Goal: Task Accomplishment & Management: Manage account settings

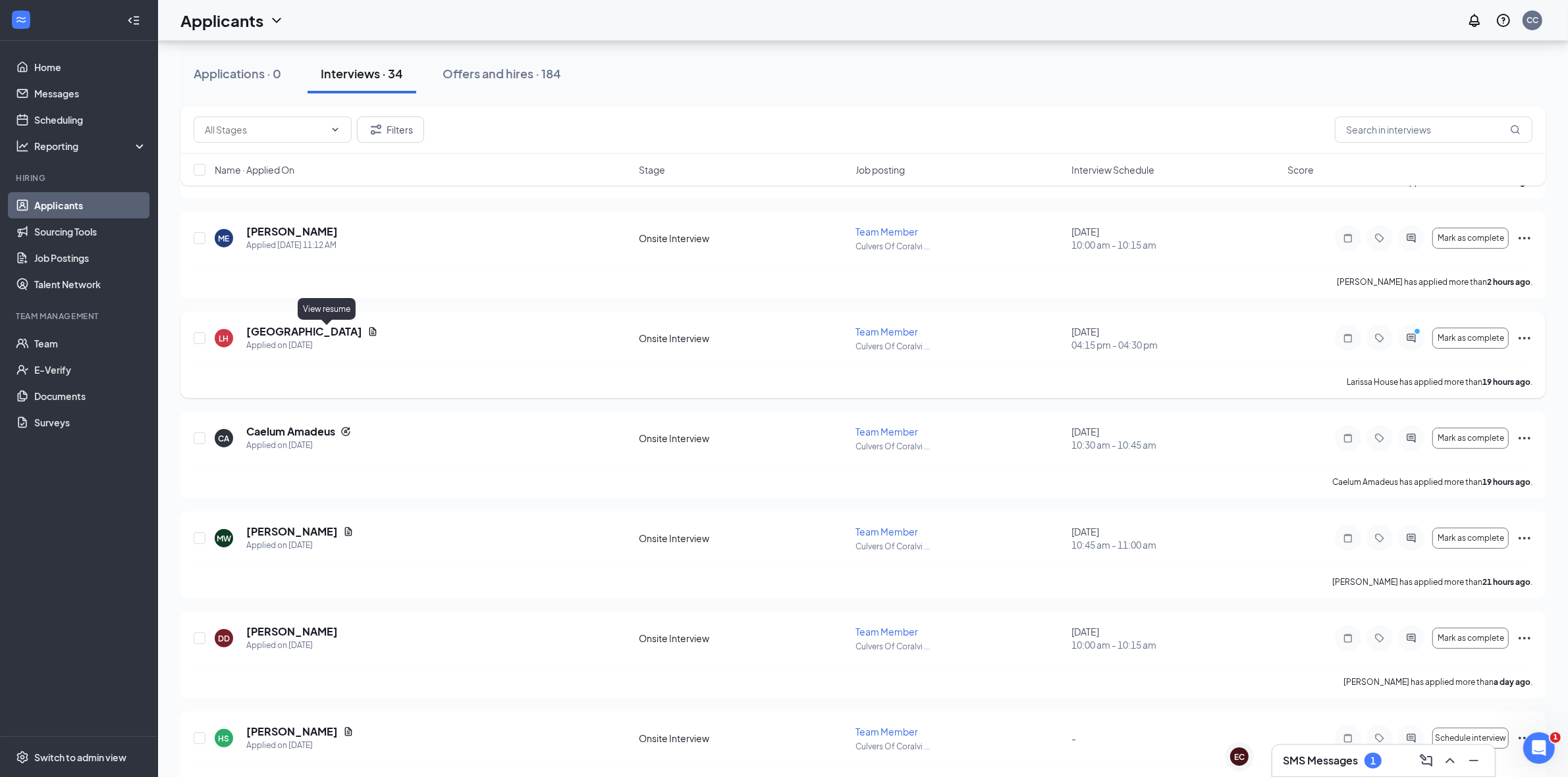
click at [369, 333] on icon "Document" at bounding box center [373, 332] width 8 height 8
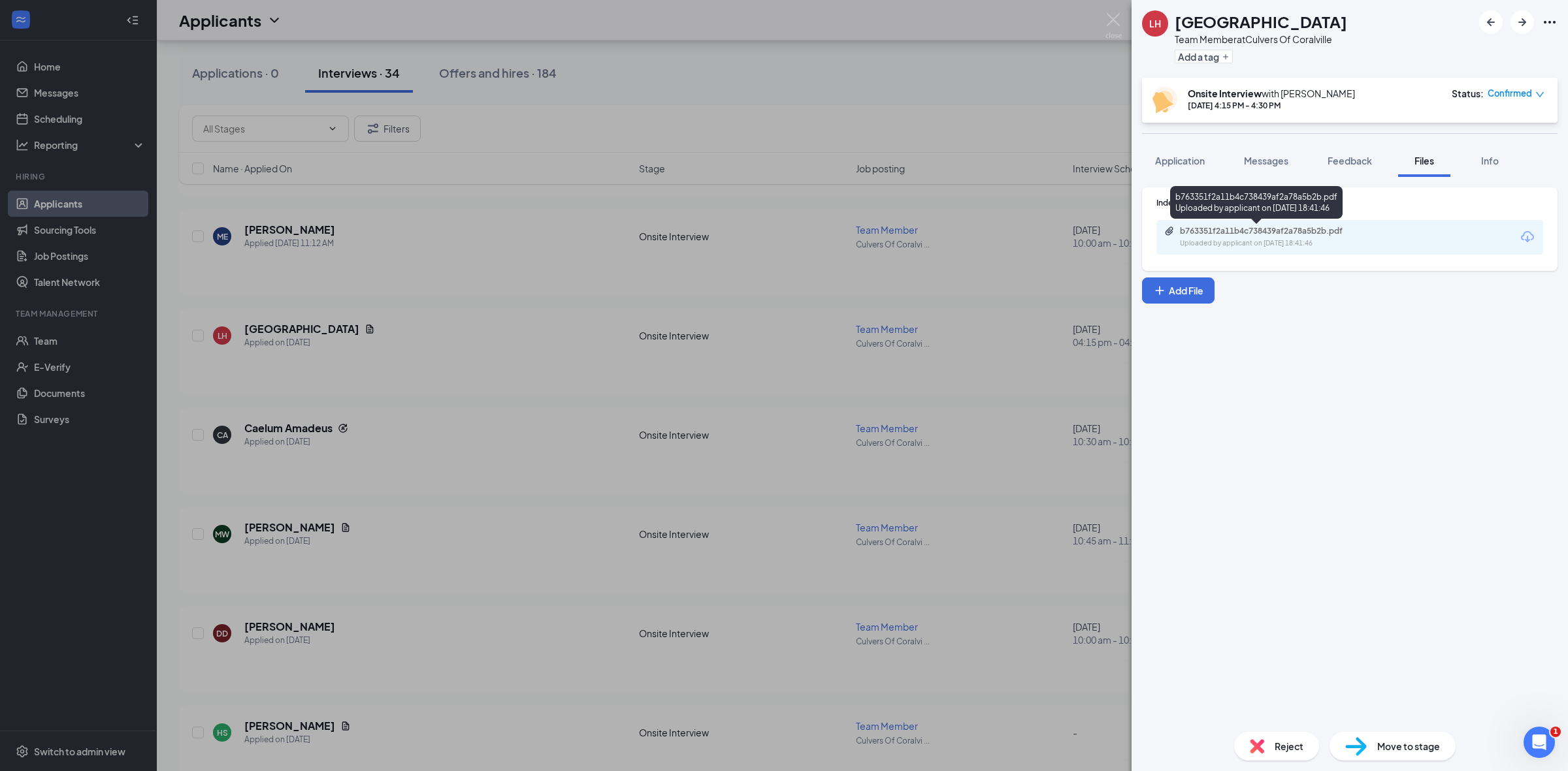
click at [1218, 236] on div "b763351f2a11b4c738439af2a78a5b2b.pdf" at bounding box center [1270, 231] width 183 height 10
click at [429, 211] on div "LH [PERSON_NAME] House Team Member at Culvers Of Coralville Add a tag Onsite In…" at bounding box center [784, 385] width 1568 height 771
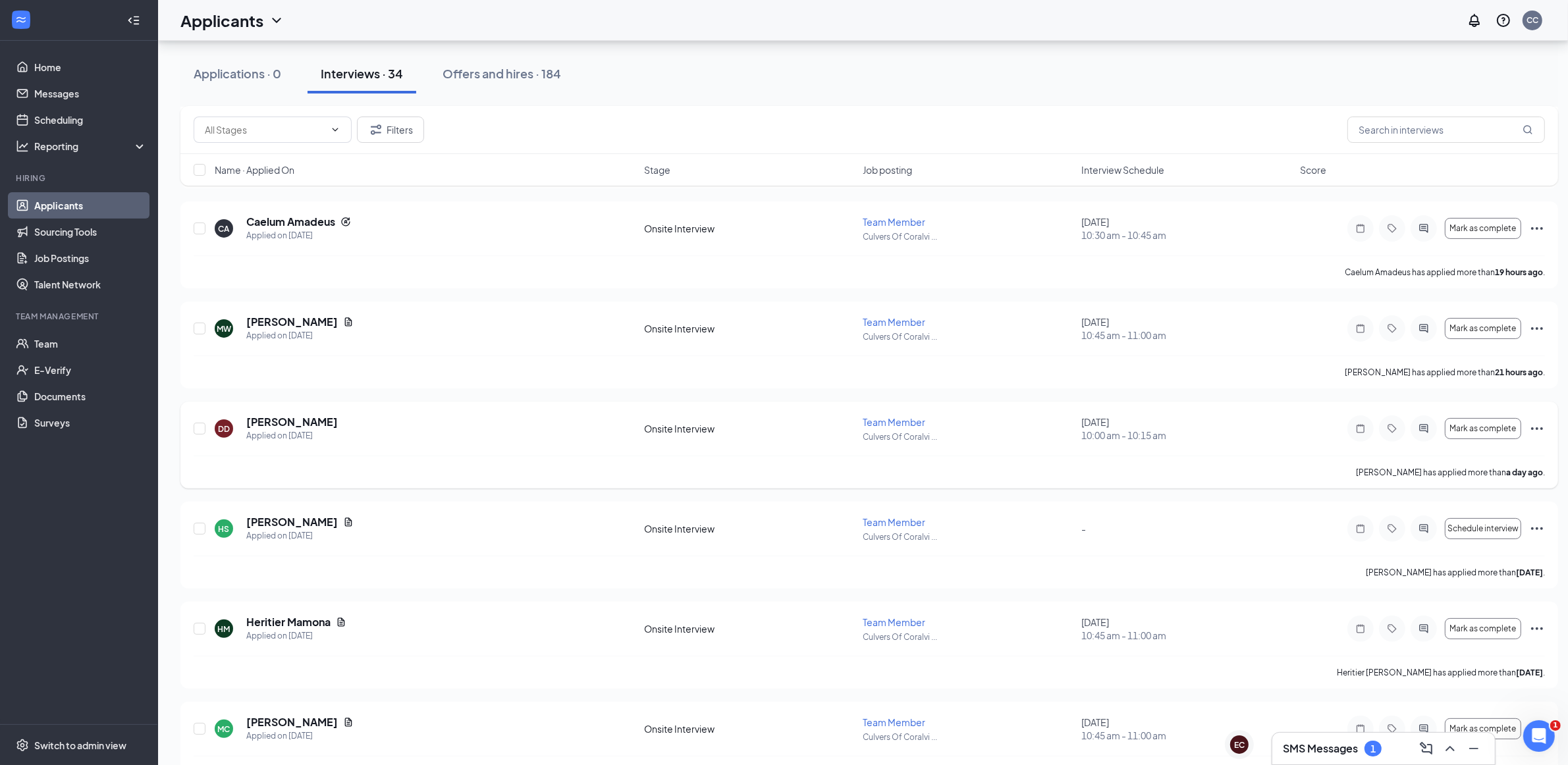
scroll to position [473, 0]
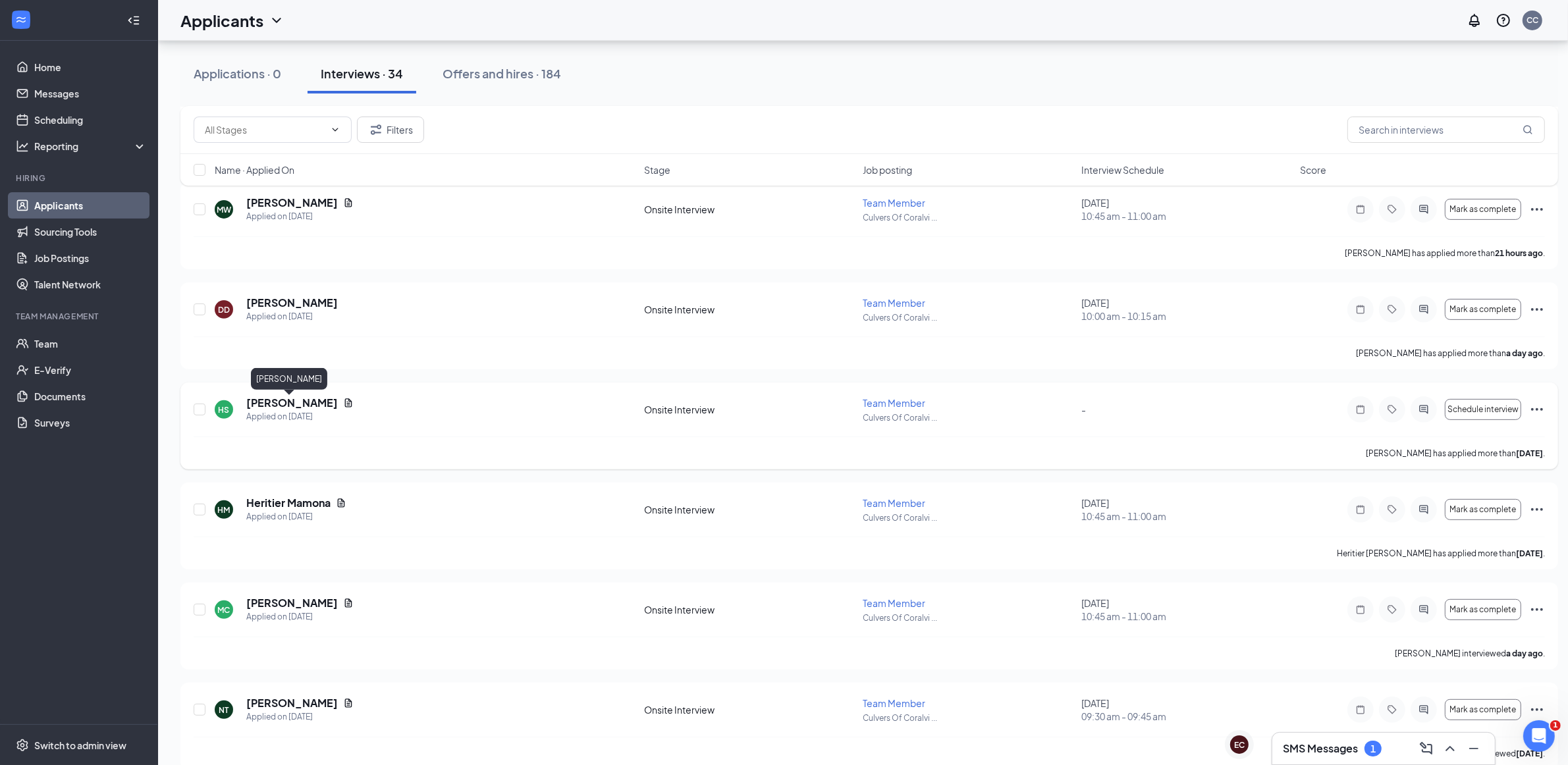
click at [326, 406] on div "[PERSON_NAME]" at bounding box center [300, 403] width 108 height 14
click at [343, 405] on icon "Document" at bounding box center [348, 403] width 10 height 10
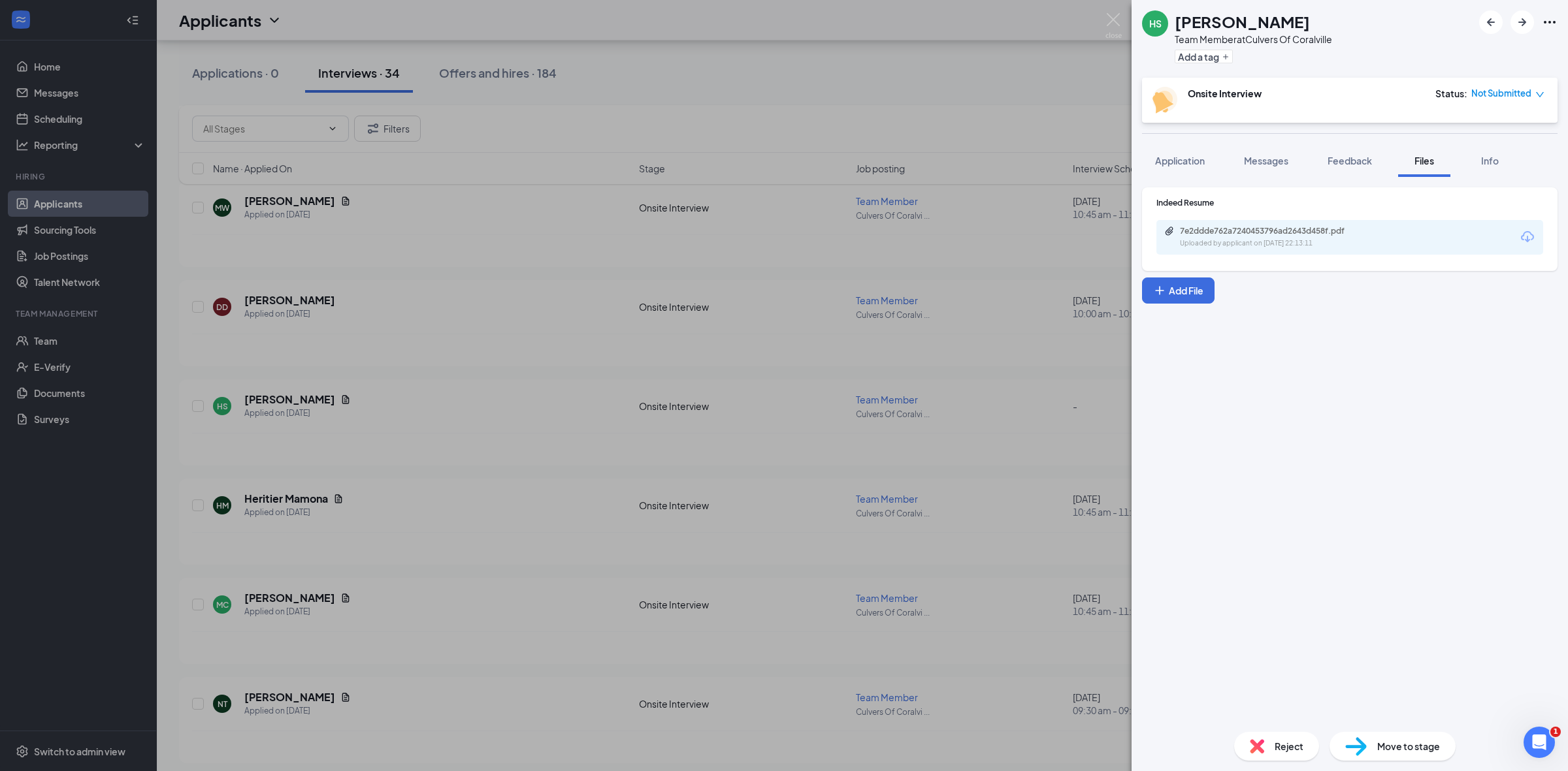
click at [1283, 198] on div "Indeed Resume" at bounding box center [1349, 202] width 387 height 11
click at [1281, 216] on div "Indeed Resume 7e2ddde762a7240453796ad2643d458f.pdf Uploaded by applicant on [DA…" at bounding box center [1349, 226] width 387 height 58
click at [1281, 228] on div "7e2ddde762a7240453796ad2643d458f.pdf" at bounding box center [1270, 231] width 183 height 10
click at [570, 229] on div "HS [PERSON_NAME] Team Member at Culvers Of Coralville Add a tag Onsite Intervie…" at bounding box center [784, 385] width 1568 height 771
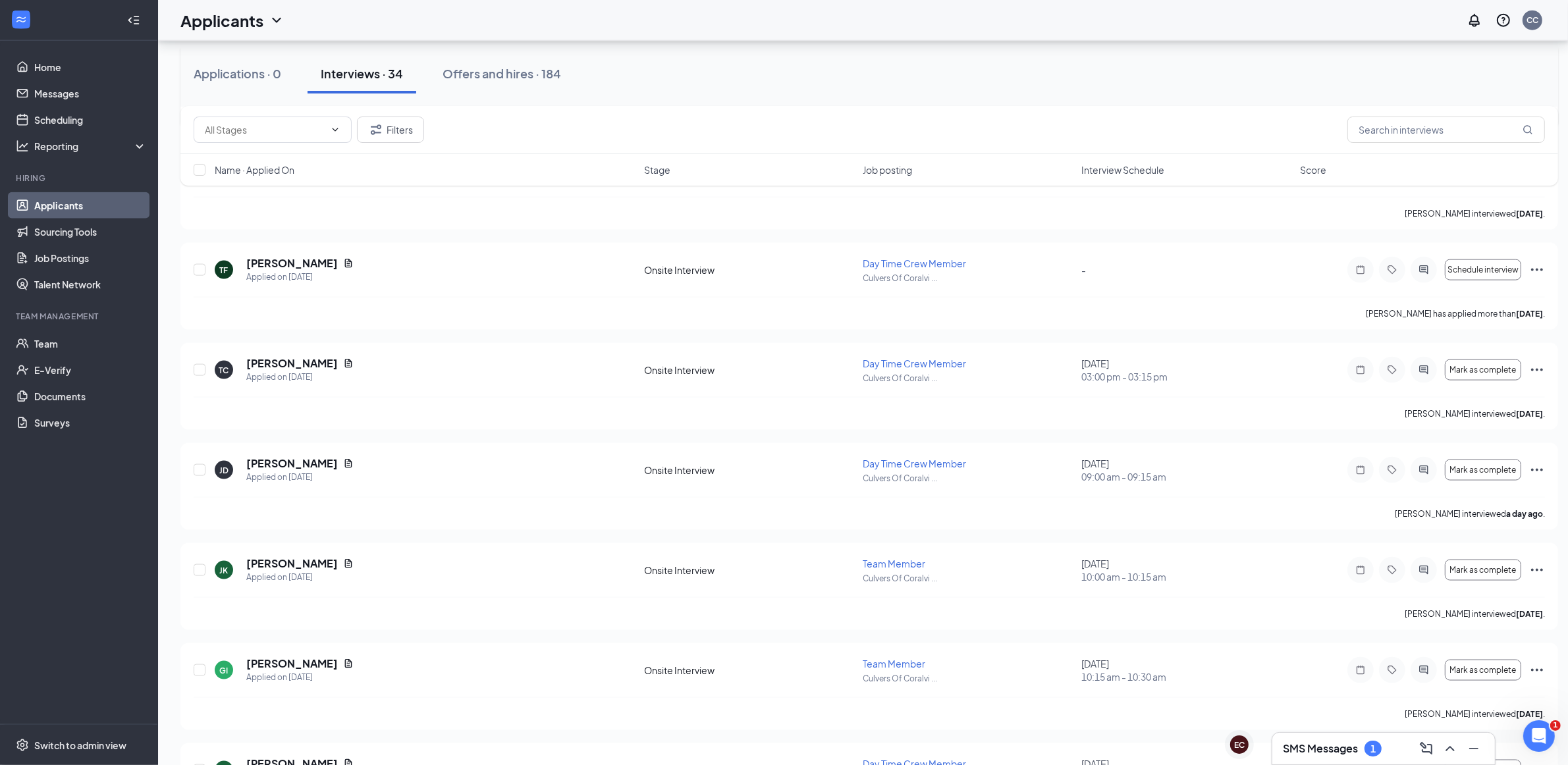
scroll to position [1995, 0]
